Goal: Task Accomplishment & Management: Use online tool/utility

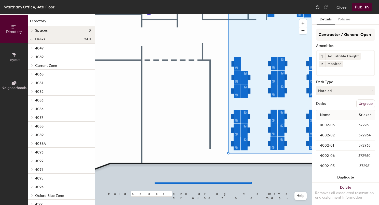
click at [155, 14] on div at bounding box center [203, 14] width 217 height 0
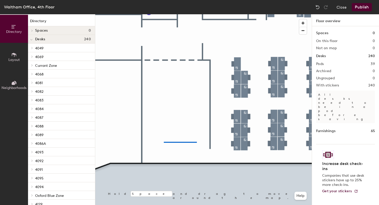
click at [154, 14] on div at bounding box center [203, 14] width 217 height 0
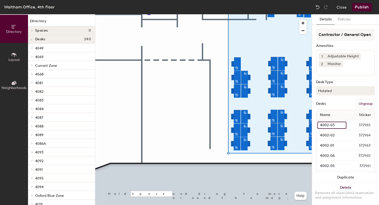
click at [329, 124] on input "4002-03" at bounding box center [332, 125] width 29 height 7
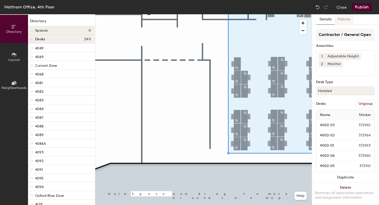
click at [348, 20] on button "Policies" at bounding box center [344, 19] width 19 height 10
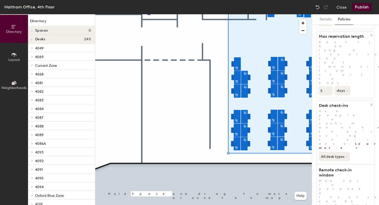
scroll to position [91, 0]
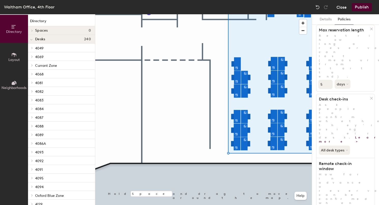
click at [342, 7] on button "Close" at bounding box center [342, 7] width 10 height 8
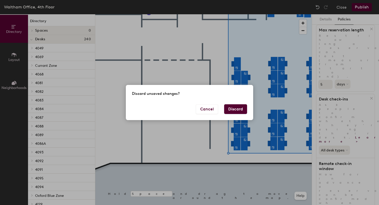
click at [232, 110] on button "Discard" at bounding box center [235, 109] width 23 height 10
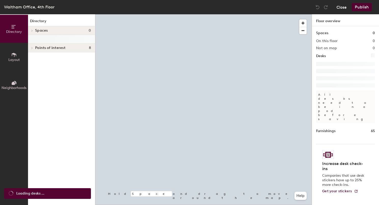
click at [344, 6] on button "Close" at bounding box center [342, 7] width 10 height 8
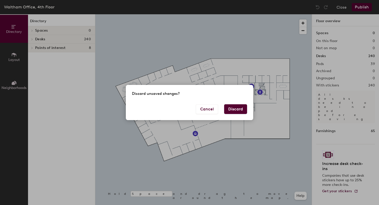
click at [225, 109] on button "Discard" at bounding box center [235, 109] width 23 height 10
